Goal: Task Accomplishment & Management: Manage account settings

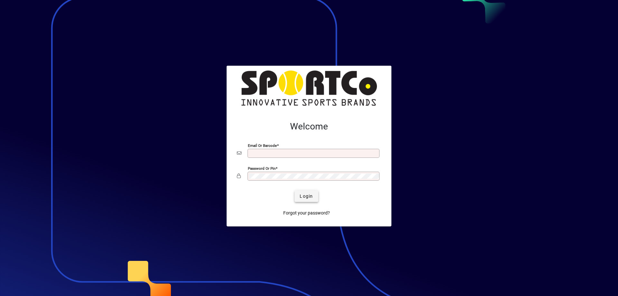
type input "**********"
click at [304, 191] on span "submit" at bounding box center [305, 195] width 23 height 15
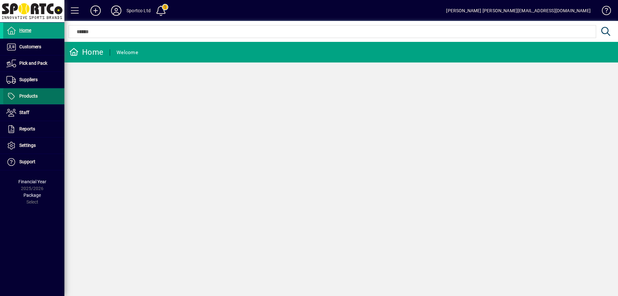
click at [28, 98] on span "Products" at bounding box center [28, 95] width 18 height 5
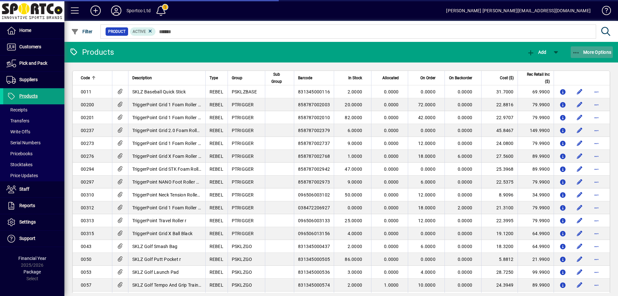
click at [576, 52] on icon "button" at bounding box center [576, 53] width 8 height 6
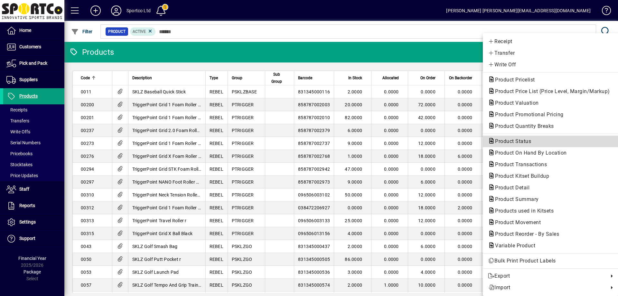
click at [546, 140] on span "Product Status" at bounding box center [550, 141] width 125 height 8
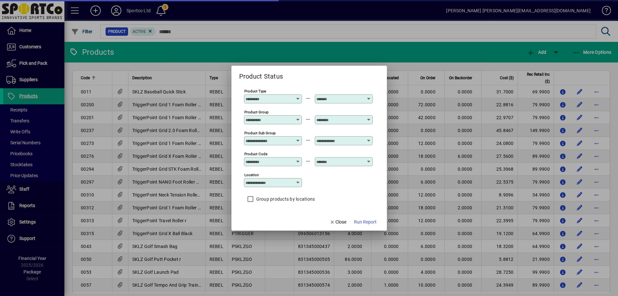
click at [279, 119] on input "Product Group" at bounding box center [268, 119] width 47 height 5
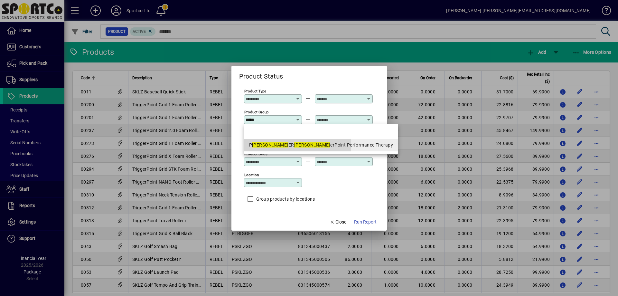
click at [286, 145] on div "P TRIGG ER Trigg erPoint Performance Therapy" at bounding box center [321, 145] width 144 height 7
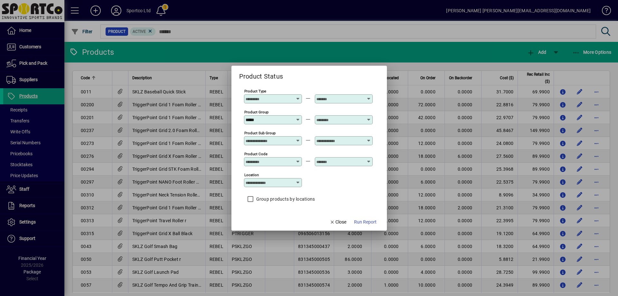
type input "**********"
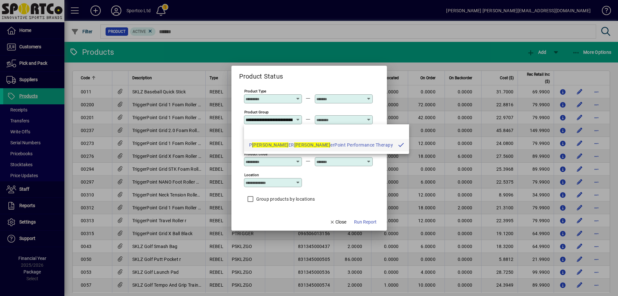
scroll to position [0, 48]
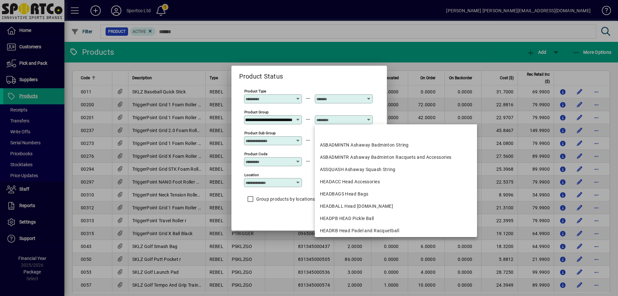
click at [322, 120] on input "text" at bounding box center [339, 119] width 47 height 5
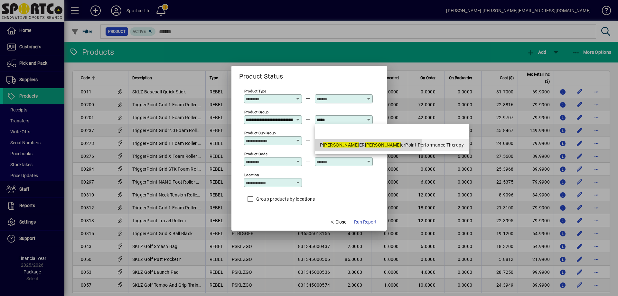
click at [365, 144] on em "Trigg" at bounding box center [383, 144] width 36 height 5
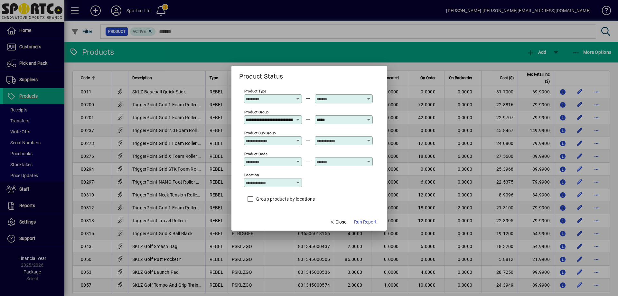
type input "**********"
click at [367, 217] on span "button" at bounding box center [365, 221] width 28 height 15
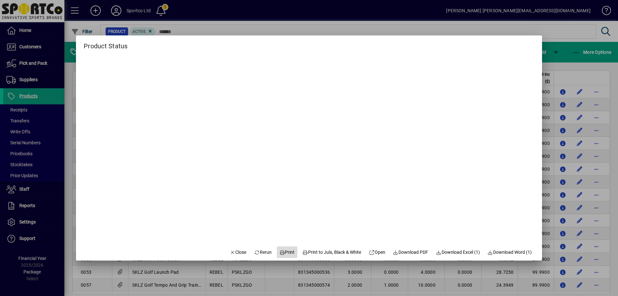
click at [285, 248] on button "Print" at bounding box center [287, 252] width 21 height 12
click at [232, 251] on span "Close" at bounding box center [238, 252] width 17 height 7
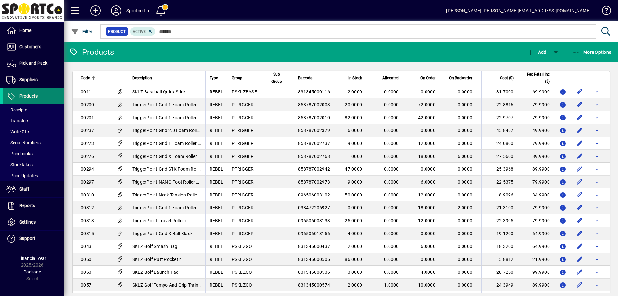
click at [30, 94] on span "Products" at bounding box center [28, 95] width 18 height 5
click at [364, 78] on div at bounding box center [366, 78] width 4 height 4
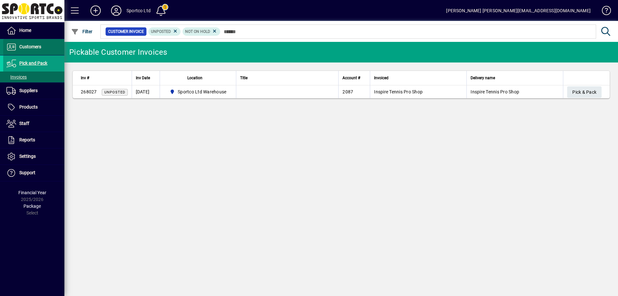
click at [31, 46] on span "Customers" at bounding box center [30, 46] width 22 height 5
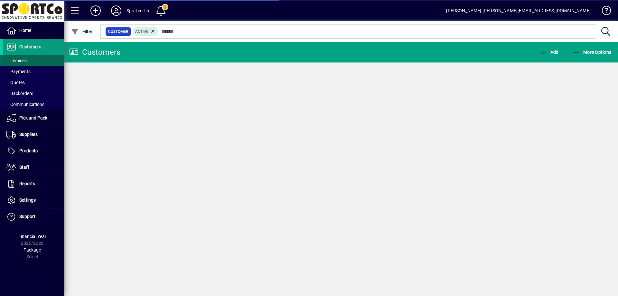
click at [22, 60] on span "Invoices" at bounding box center [16, 60] width 20 height 5
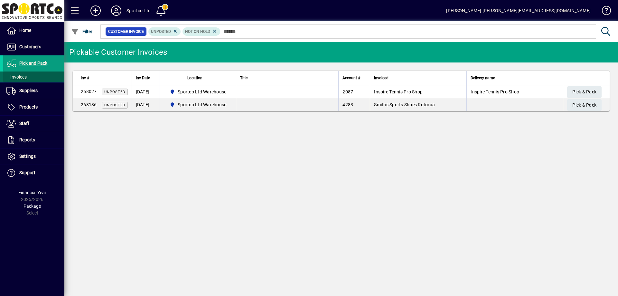
click at [19, 76] on span "Invoices" at bounding box center [16, 76] width 20 height 5
click at [23, 49] on span "Customers" at bounding box center [30, 46] width 22 height 5
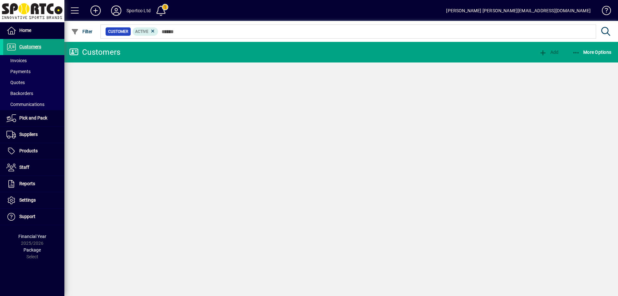
click at [16, 61] on span "Invoices" at bounding box center [16, 60] width 20 height 5
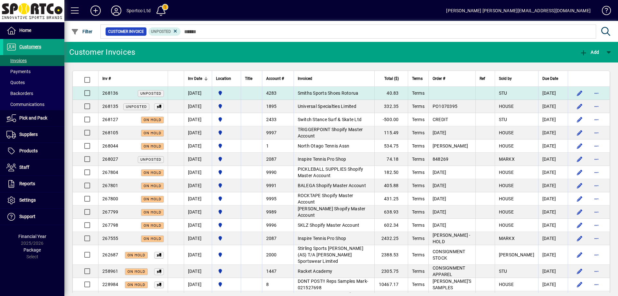
click at [332, 92] on span "Smiths Sports Shoes Rotorua" at bounding box center [328, 92] width 61 height 5
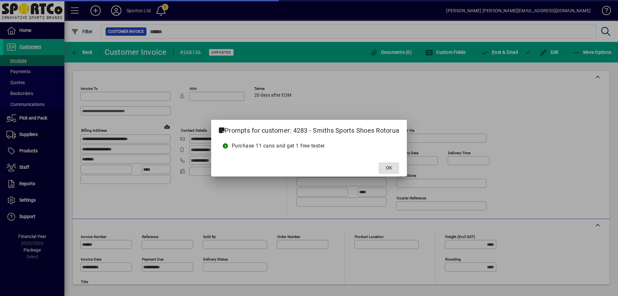
type input "**********"
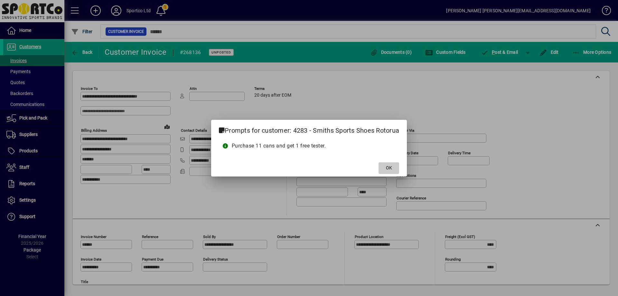
click at [390, 169] on span "OK" at bounding box center [389, 167] width 6 height 7
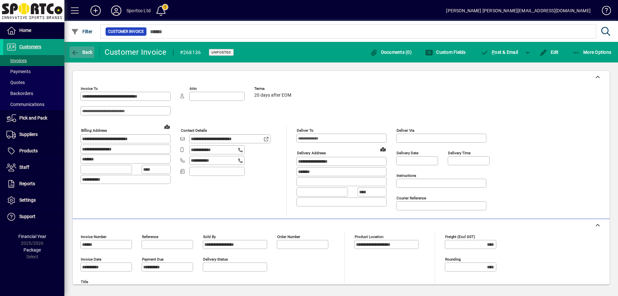
click at [88, 52] on span "Back" at bounding box center [82, 52] width 22 height 5
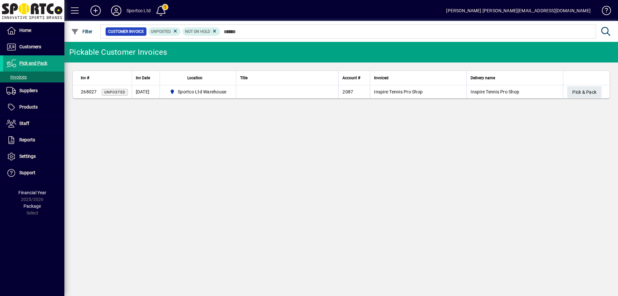
click at [113, 10] on icon at bounding box center [116, 10] width 13 height 10
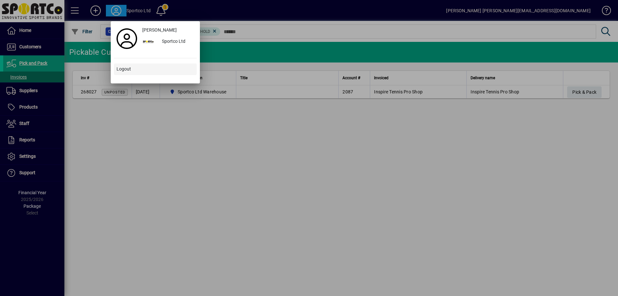
click at [137, 70] on span at bounding box center [155, 68] width 83 height 15
